Goal: Information Seeking & Learning: Find specific fact

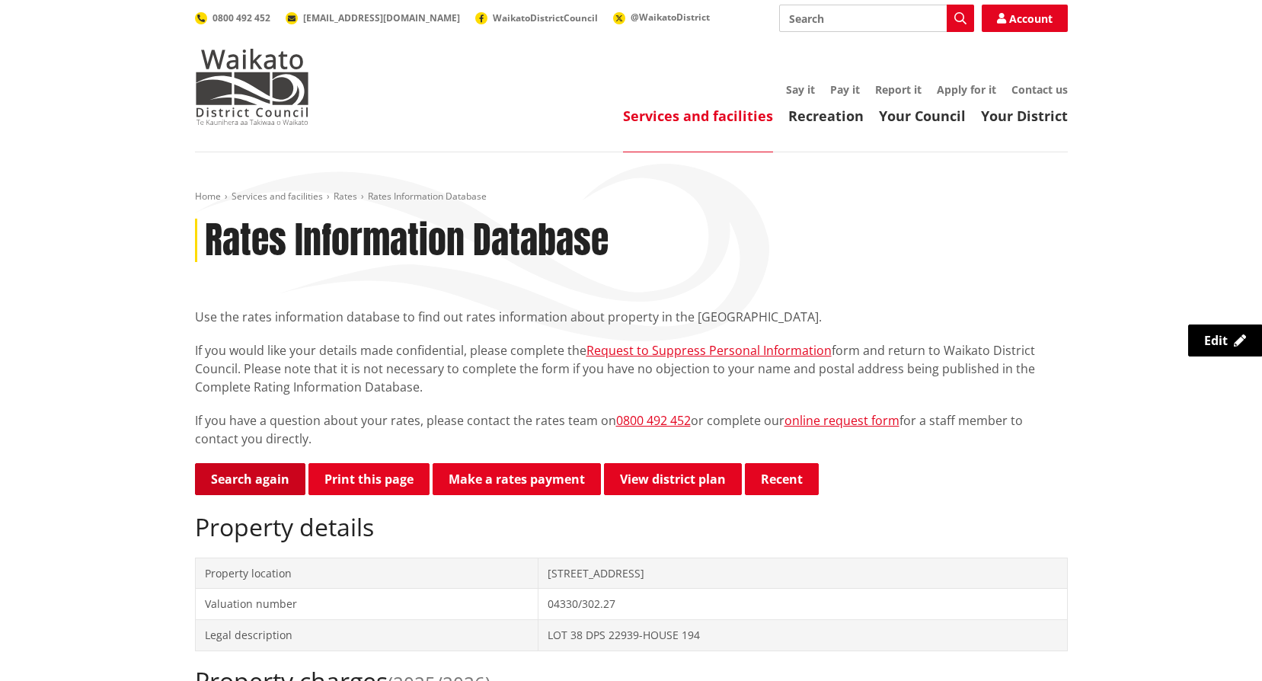
click at [250, 477] on link "Search again" at bounding box center [250, 479] width 110 height 32
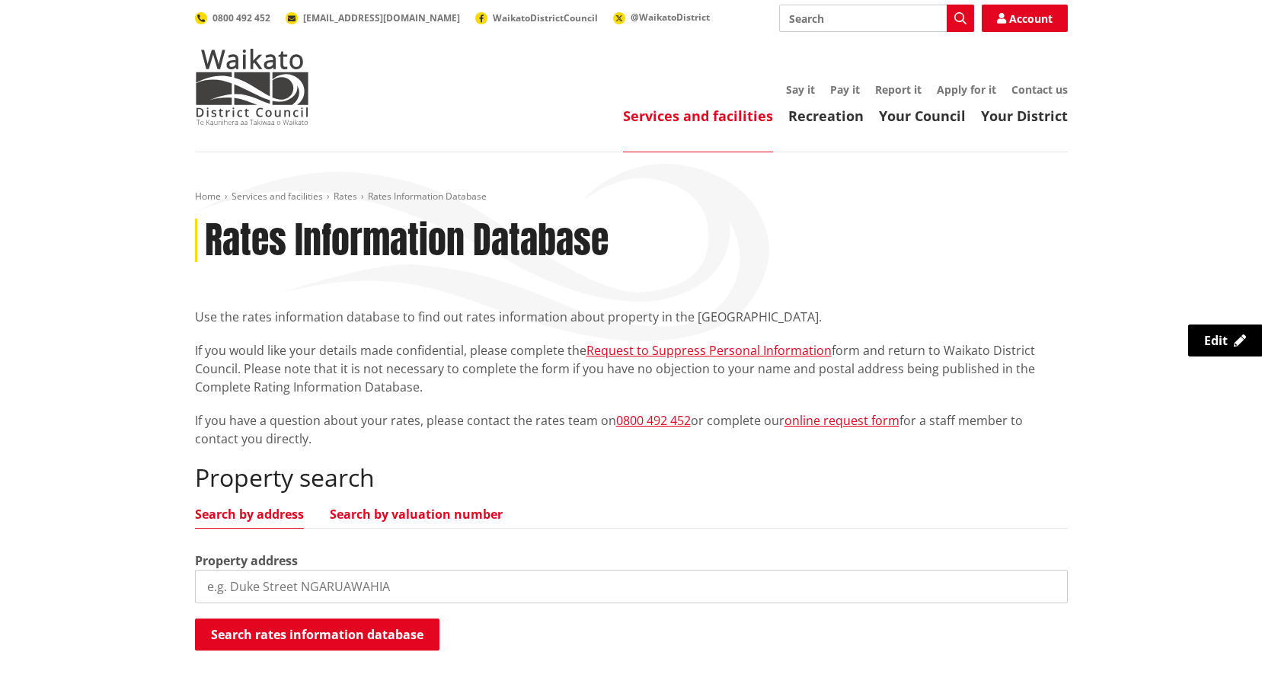
click at [382, 515] on link "Search by valuation number" at bounding box center [416, 514] width 173 height 12
click at [290, 585] on input "search" at bounding box center [631, 587] width 873 height 34
type input "04330/179.00"
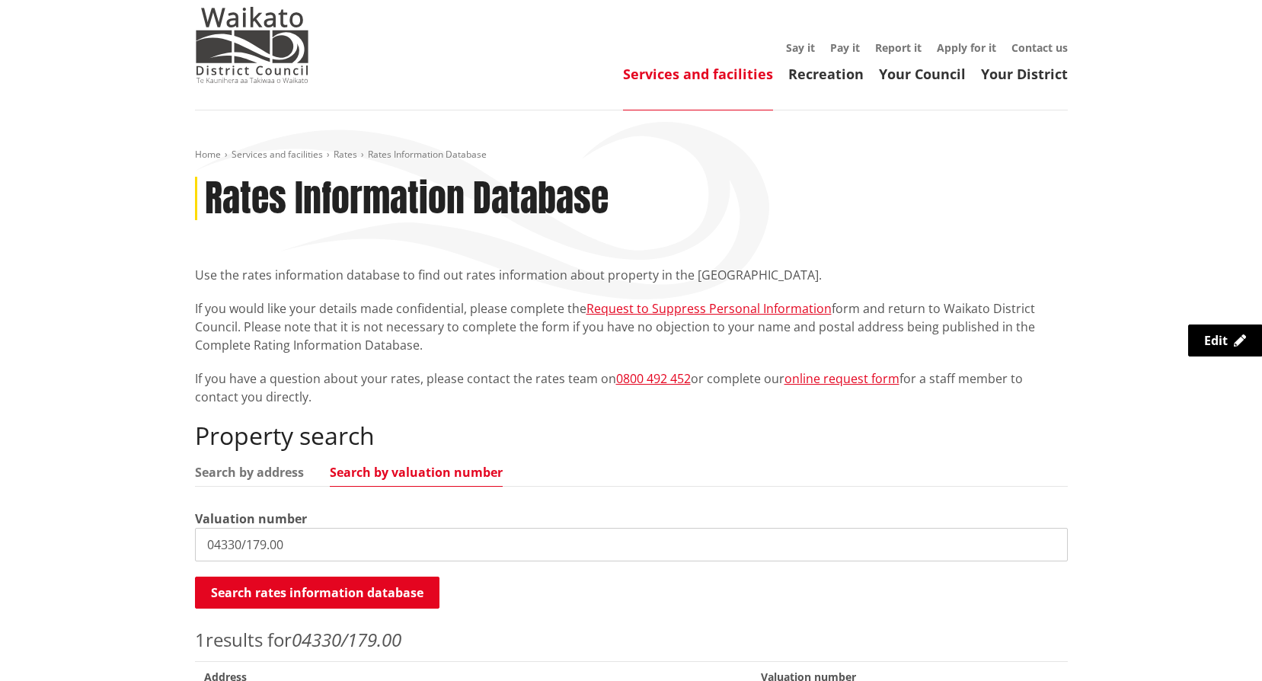
scroll to position [229, 0]
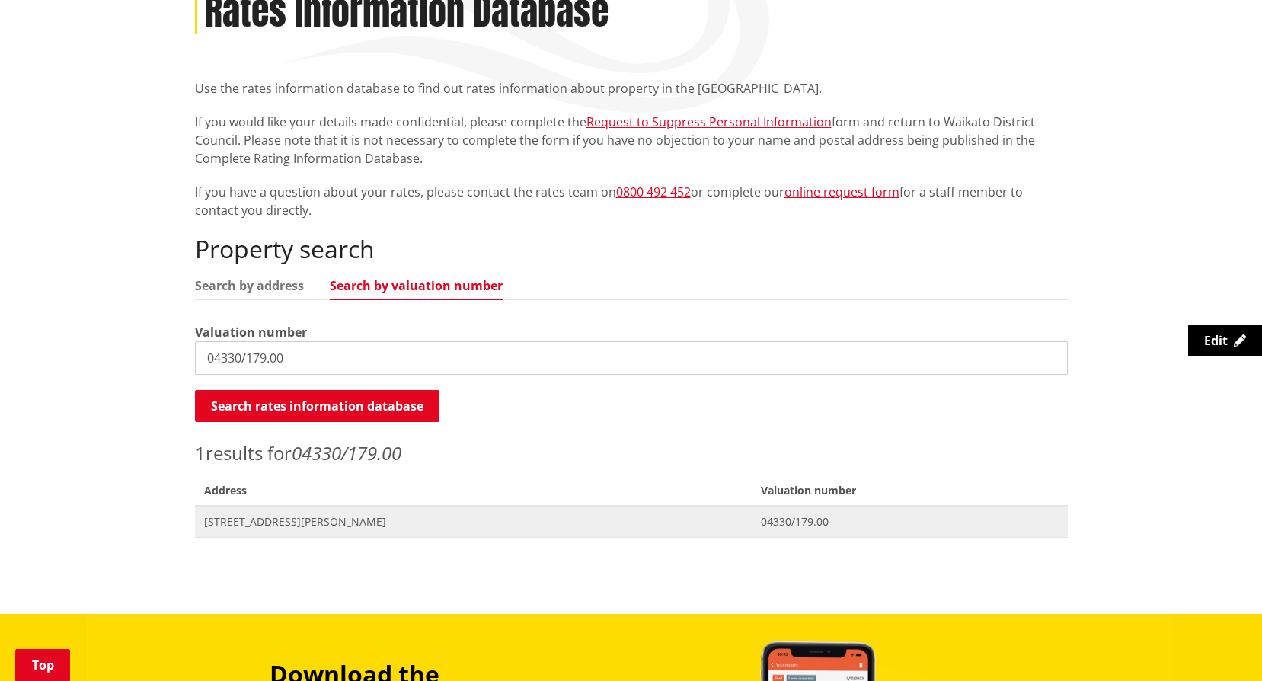
click at [236, 518] on span "[STREET_ADDRESS][PERSON_NAME]" at bounding box center [473, 521] width 539 height 15
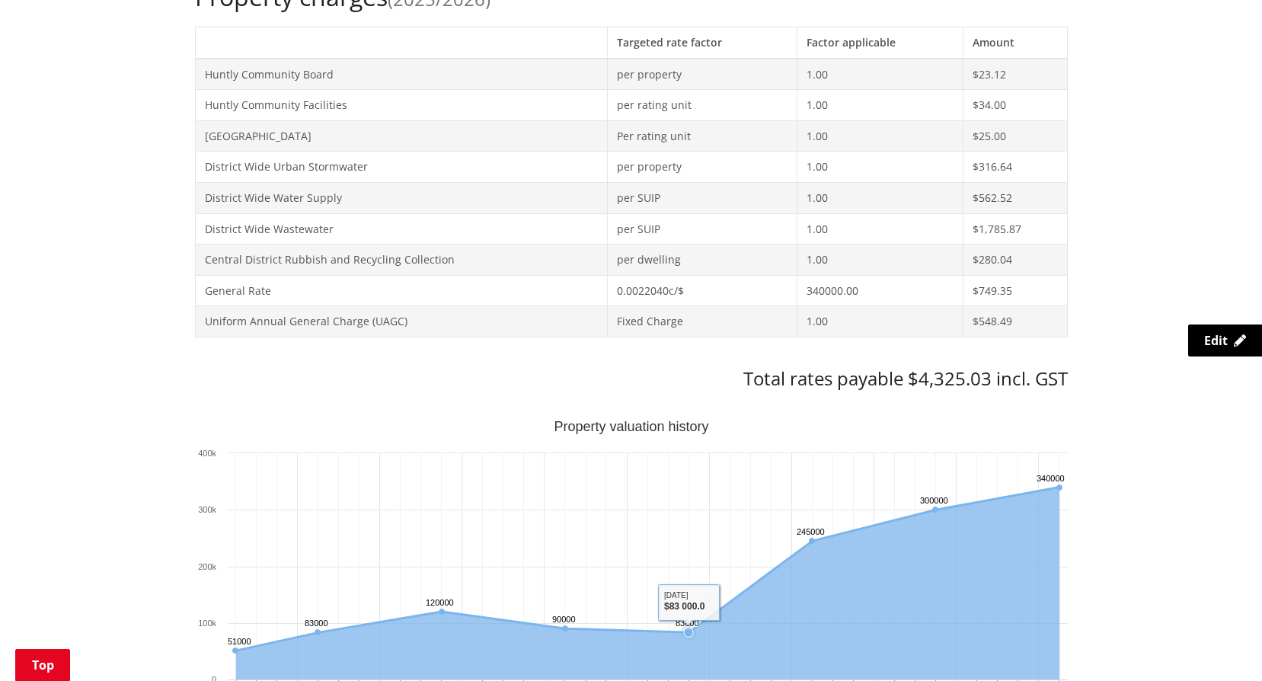
scroll to position [686, 0]
